Goal: Check status: Check status

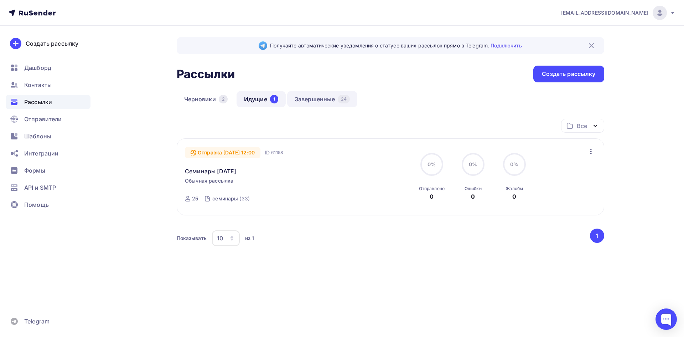
click at [307, 99] on link "Завершенные 24" at bounding box center [322, 99] width 70 height 16
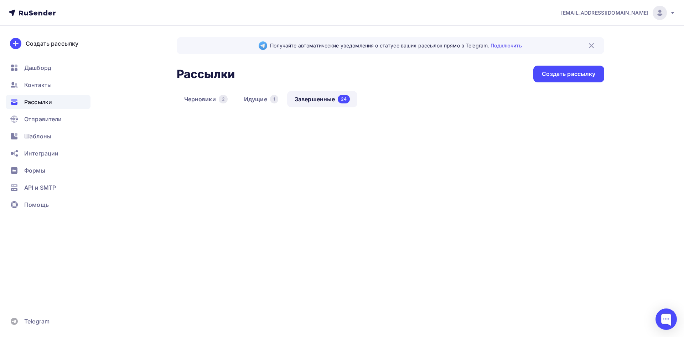
click at [310, 98] on link "Завершенные 24" at bounding box center [322, 99] width 70 height 16
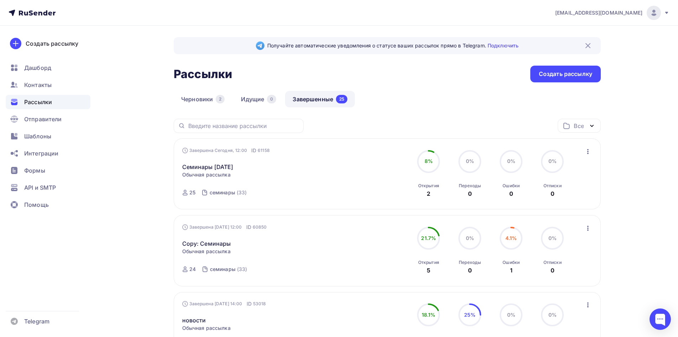
click at [591, 151] on icon "button" at bounding box center [588, 151] width 9 height 9
click at [556, 183] on div "Обзор рассылки" at bounding box center [555, 184] width 73 height 9
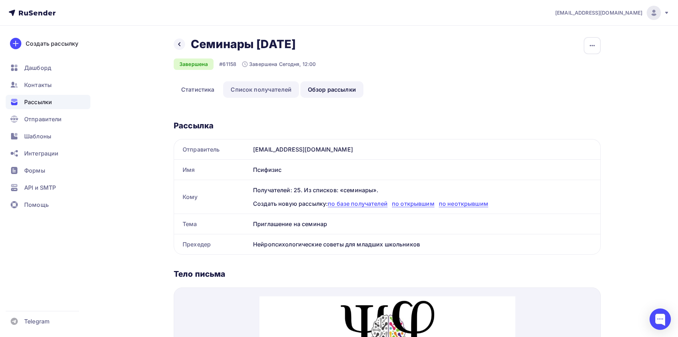
click at [277, 83] on link "Список получателей" at bounding box center [261, 89] width 76 height 16
click at [247, 87] on link "Список получателей" at bounding box center [261, 89] width 76 height 16
click at [259, 94] on link "Список получателей" at bounding box center [261, 89] width 76 height 16
click at [264, 89] on link "Список получателей" at bounding box center [261, 89] width 76 height 16
drag, startPoint x: 255, startPoint y: 89, endPoint x: 225, endPoint y: 87, distance: 30.3
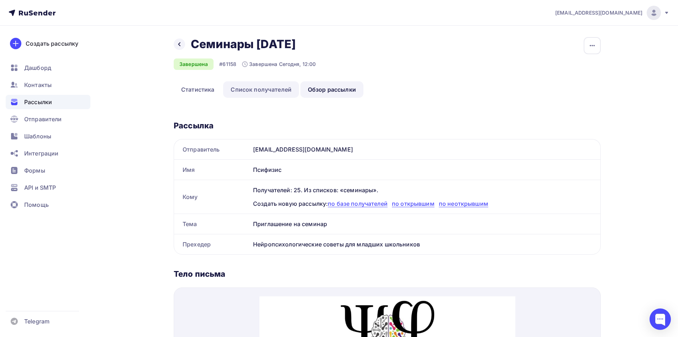
click at [254, 89] on link "Список получателей" at bounding box center [261, 89] width 76 height 16
click at [186, 87] on link "Статистика" at bounding box center [198, 89] width 48 height 16
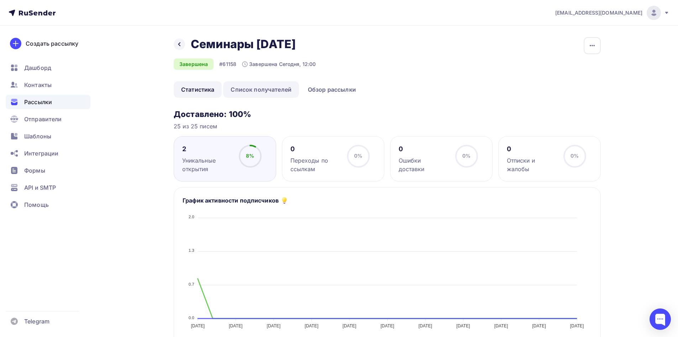
click at [261, 90] on link "Список получателей" at bounding box center [261, 89] width 76 height 16
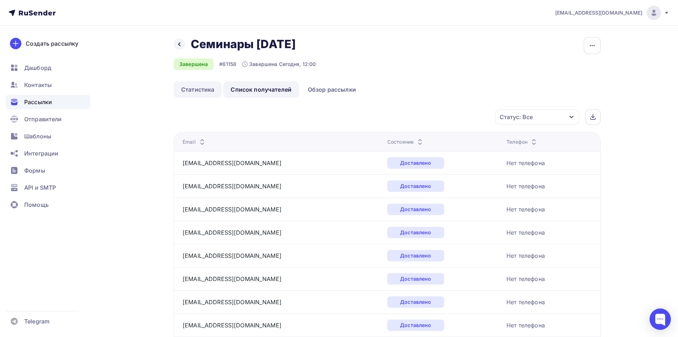
click at [195, 92] on link "Статистика" at bounding box center [198, 89] width 48 height 16
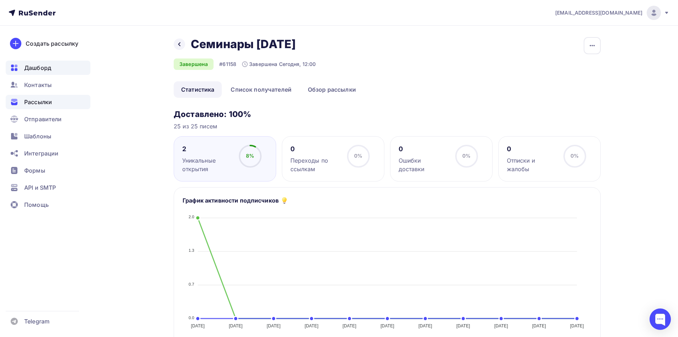
click at [46, 69] on span "Дашборд" at bounding box center [37, 67] width 27 height 9
